Goal: Information Seeking & Learning: Learn about a topic

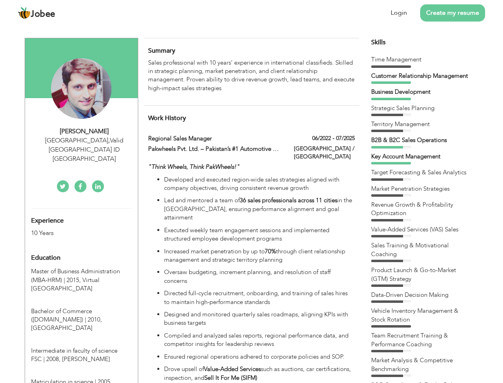
click at [81, 140] on div "[GEOGRAPHIC_DATA] , Valid [GEOGRAPHIC_DATA] ID [GEOGRAPHIC_DATA]" at bounding box center [84, 150] width 107 height 28
click at [84, 131] on div "[PERSON_NAME]" at bounding box center [84, 131] width 107 height 9
click at [84, 140] on div "[GEOGRAPHIC_DATA] , Valid [GEOGRAPHIC_DATA] ID [GEOGRAPHIC_DATA]" at bounding box center [84, 150] width 107 height 28
click at [81, 208] on div "Experience 10 Years" at bounding box center [72, 222] width 94 height 29
click at [72, 228] on div "10 Years" at bounding box center [72, 232] width 82 height 9
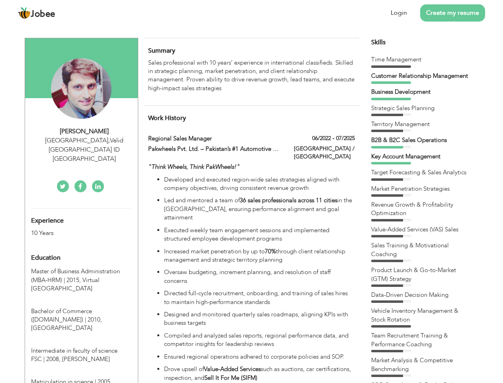
click at [81, 250] on div "Education" at bounding box center [72, 258] width 94 height 16
click at [81, 267] on span "Master of Business Administration (MBA-HRM) | 2015," at bounding box center [75, 275] width 89 height 16
click at [81, 307] on span "Bachelor of Commerce ([DOMAIN_NAME]) | 2010," at bounding box center [66, 315] width 71 height 16
click at [81, 346] on span "Intermediate in faculty of science FSC | 2008," at bounding box center [74, 354] width 86 height 16
click at [81, 377] on span "Matriculation in science | 2005," at bounding box center [71, 381] width 81 height 8
